Goal: Transaction & Acquisition: Purchase product/service

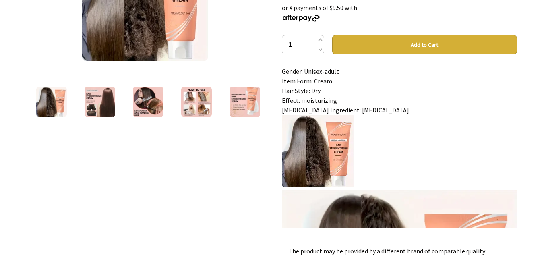
scroll to position [161, 0]
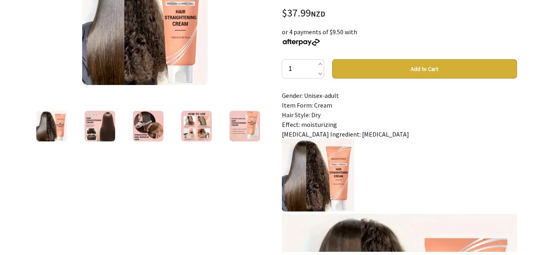
click at [194, 124] on img at bounding box center [196, 126] width 31 height 31
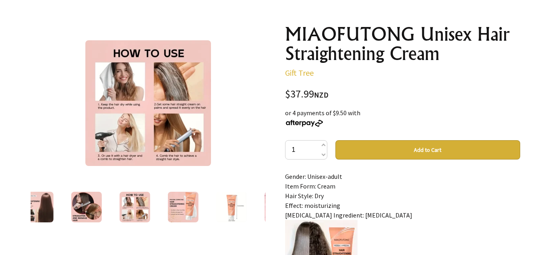
scroll to position [81, 0]
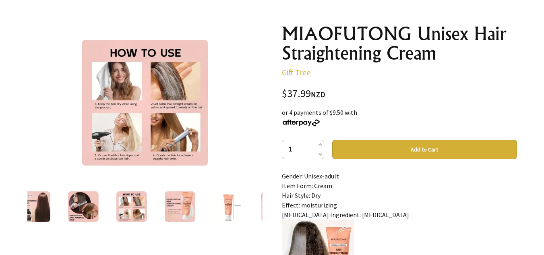
click at [157, 105] on img at bounding box center [145, 103] width 126 height 126
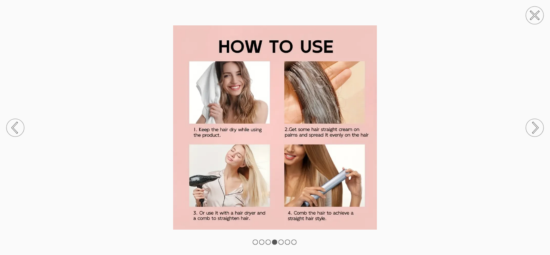
click at [282, 241] on rect at bounding box center [281, 242] width 5 height 5
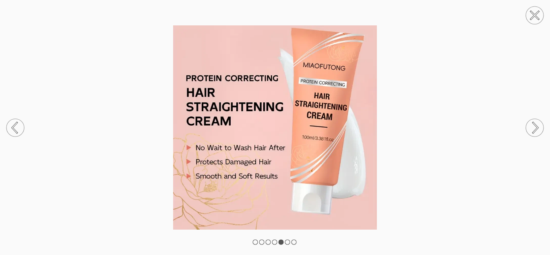
click at [288, 242] on rect at bounding box center [287, 242] width 5 height 5
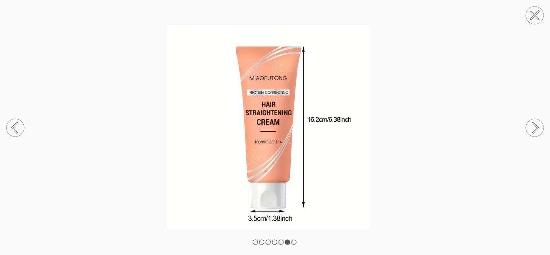
click at [294, 240] on rect at bounding box center [294, 242] width 5 height 5
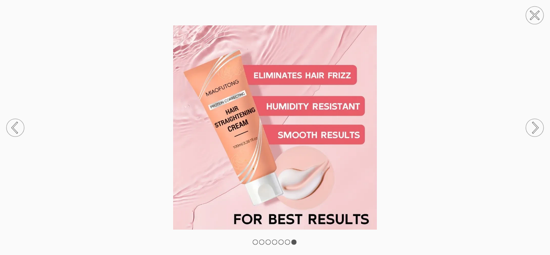
click at [253, 240] on div at bounding box center [275, 127] width 550 height 255
click at [255, 240] on rect at bounding box center [255, 242] width 5 height 5
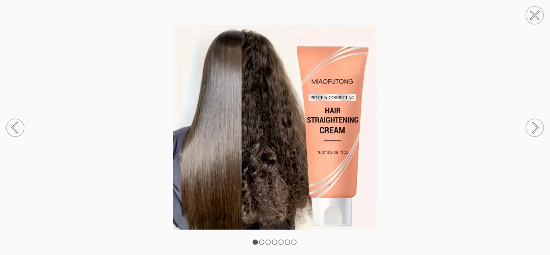
click at [262, 241] on rect at bounding box center [261, 242] width 5 height 5
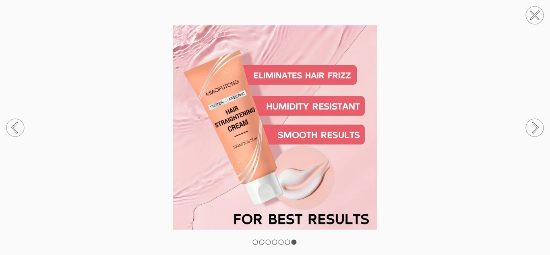
drag, startPoint x: 262, startPoint y: 240, endPoint x: 244, endPoint y: 235, distance: 18.8
click at [290, 239] on oncord-rotator at bounding box center [275, 127] width 550 height 255
